Goal: Information Seeking & Learning: Learn about a topic

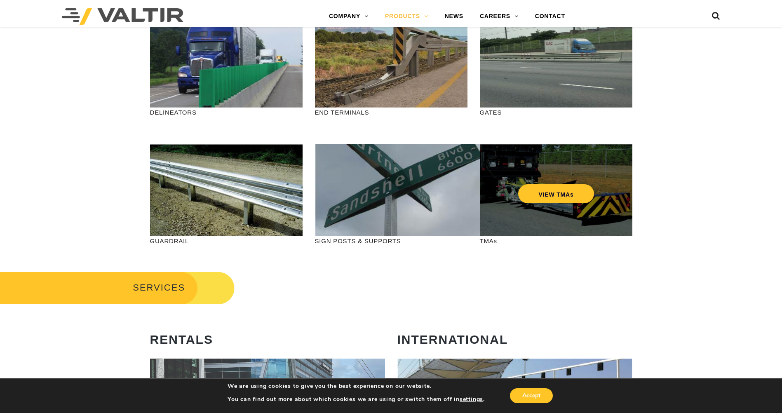
scroll to position [330, 0]
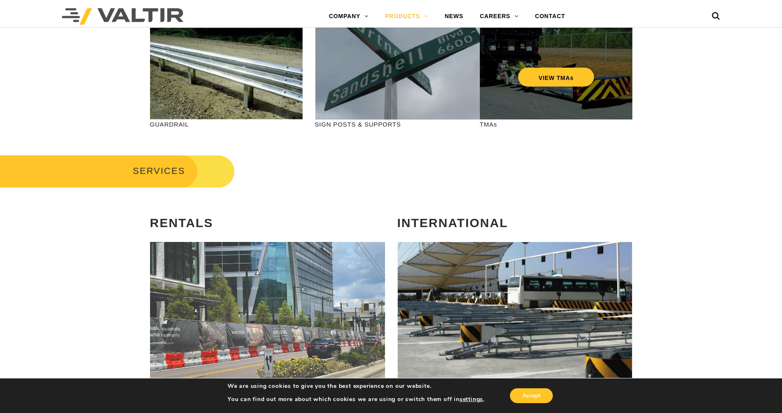
click at [562, 89] on div "VIEW TMAs" at bounding box center [556, 74] width 153 height 92
click at [546, 63] on div "VIEW TMAs" at bounding box center [556, 59] width 120 height 27
click at [549, 77] on link "VIEW TMAs" at bounding box center [556, 77] width 76 height 19
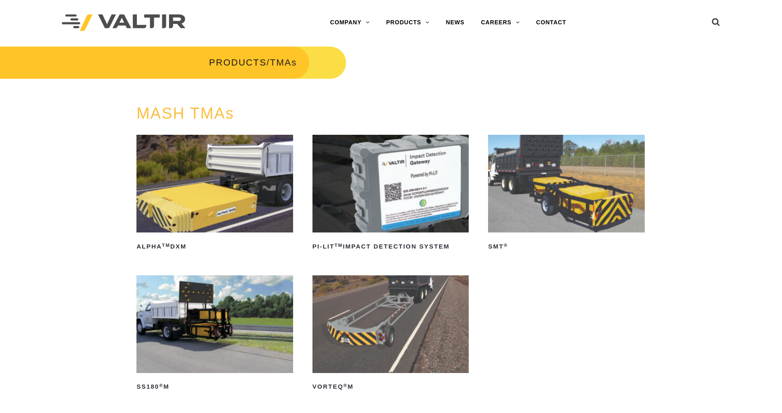
click at [214, 188] on img at bounding box center [214, 184] width 157 height 98
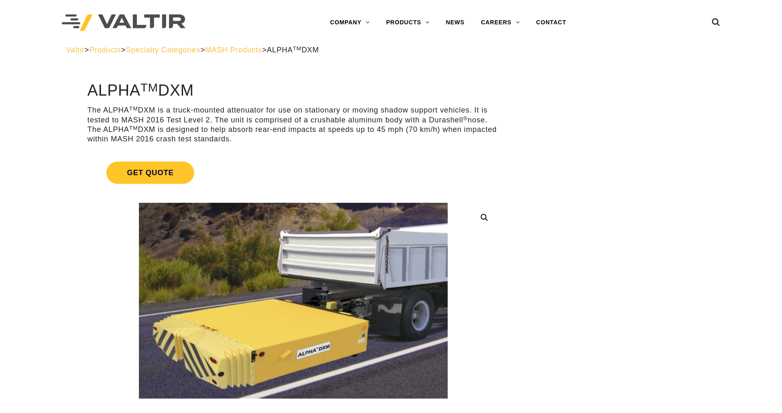
scroll to position [82, 0]
